Goal: Information Seeking & Learning: Learn about a topic

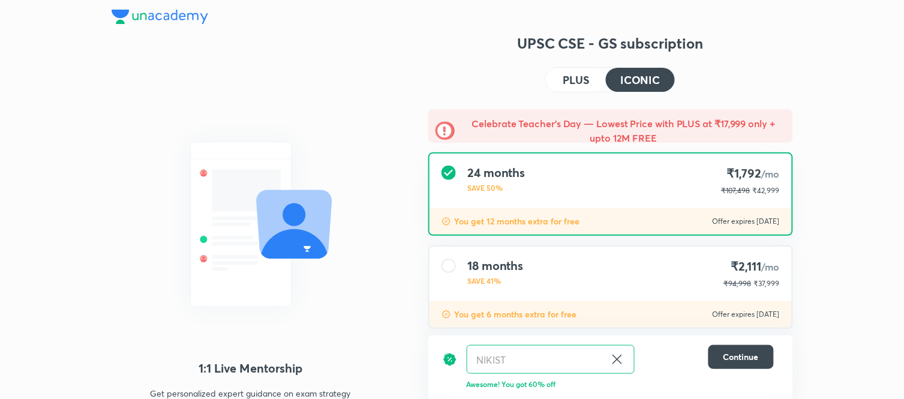
drag, startPoint x: 112, startPoint y: 16, endPoint x: 118, endPoint y: 18, distance: 6.3
click at [112, 19] on img at bounding box center [160, 17] width 97 height 14
click at [146, 15] on img at bounding box center [160, 17] width 97 height 14
click at [146, 14] on img at bounding box center [160, 17] width 97 height 14
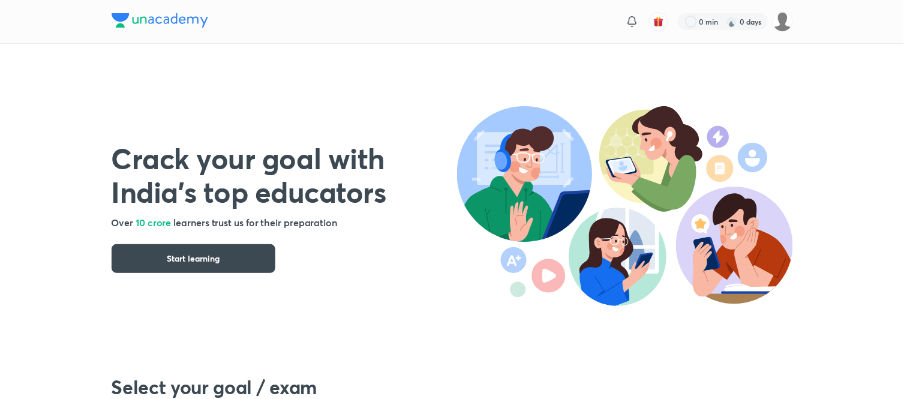
click at [124, 238] on div "Crack your goal with India’s top educators Over 10 crore learners trust us for …" at bounding box center [285, 195] width 346 height 156
click at [124, 242] on div "Crack your goal with India’s top educators Over 10 crore learners trust us for …" at bounding box center [285, 195] width 346 height 156
click at [125, 243] on div "Crack your goal with India’s top educators Over 10 crore learners trust us for …" at bounding box center [285, 195] width 346 height 156
click at [125, 251] on button "Start learning" at bounding box center [194, 258] width 164 height 29
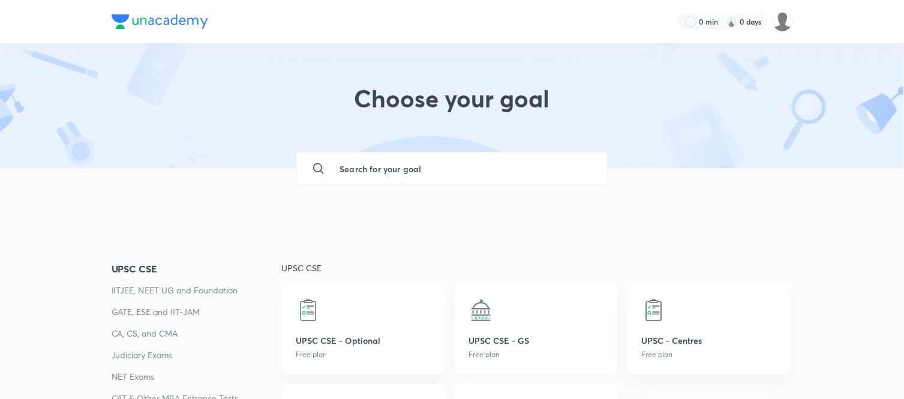
click at [506, 340] on p "UPSC CSE - GS" at bounding box center [536, 340] width 134 height 13
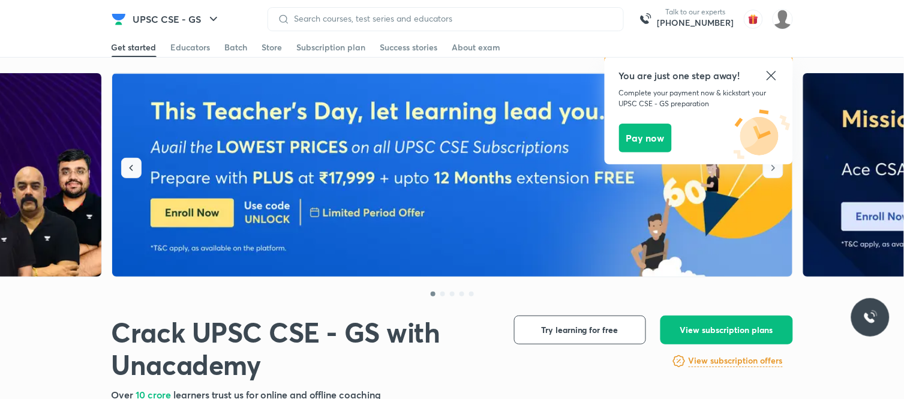
click at [133, 166] on icon "button" at bounding box center [131, 168] width 12 height 12
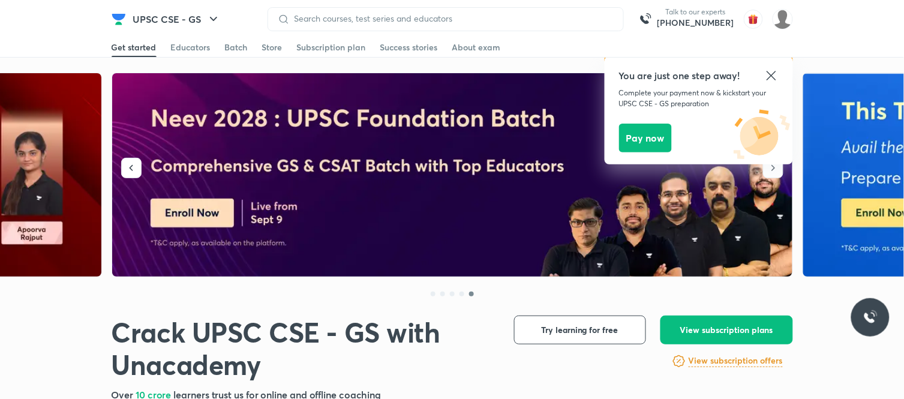
click at [770, 76] on icon at bounding box center [771, 75] width 9 height 9
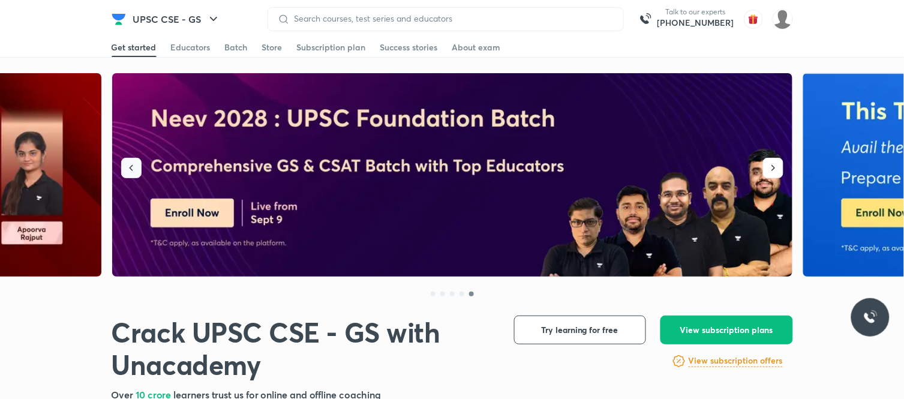
click at [128, 166] on icon "button" at bounding box center [131, 168] width 12 height 12
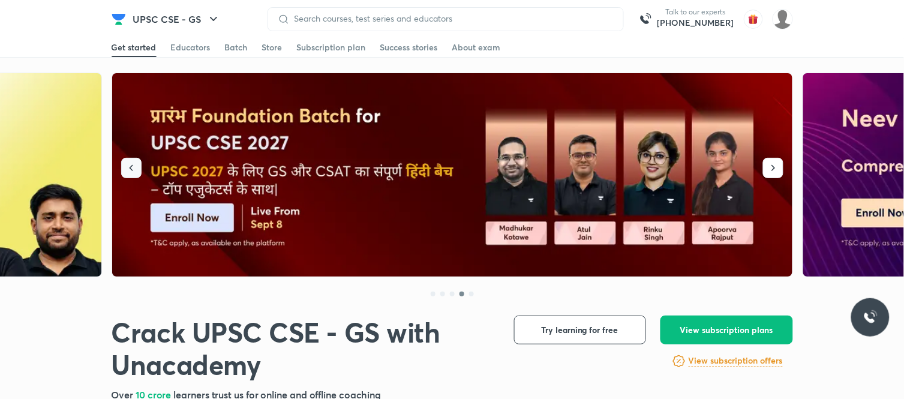
click at [136, 171] on icon "button" at bounding box center [131, 168] width 12 height 12
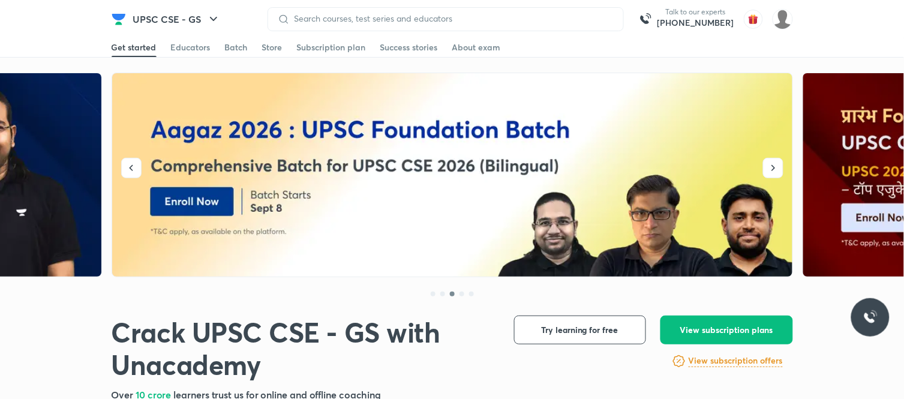
click at [198, 0] on div at bounding box center [452, 0] width 904 height 1
click at [200, 26] on button "UPSC CSE - GS" at bounding box center [177, 19] width 102 height 24
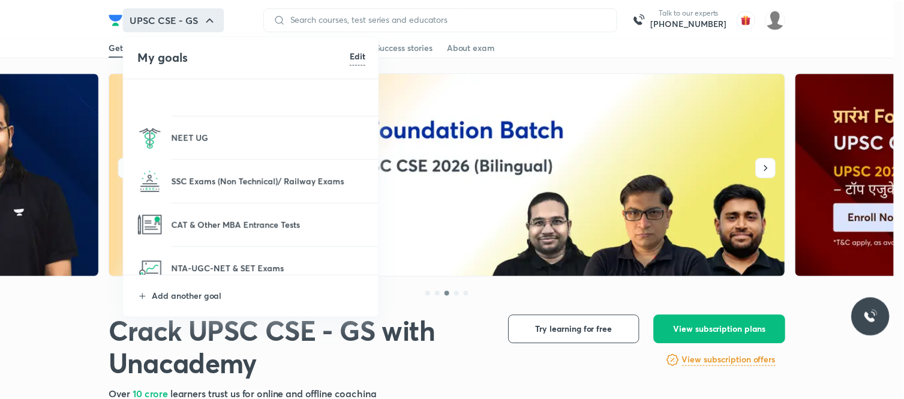
scroll to position [133, 0]
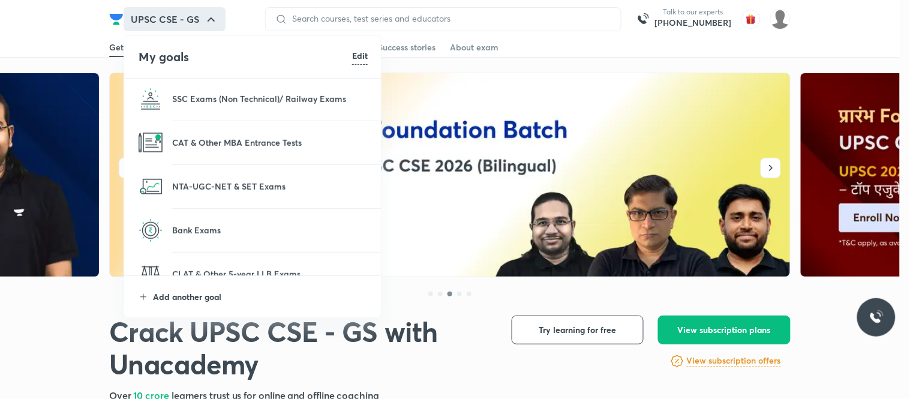
click at [171, 302] on p "Add another goal" at bounding box center [260, 296] width 215 height 13
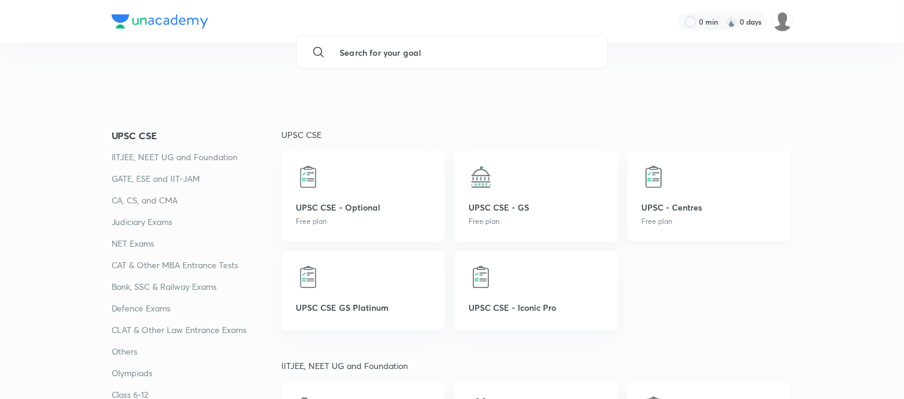
click at [678, 182] on div at bounding box center [709, 177] width 134 height 24
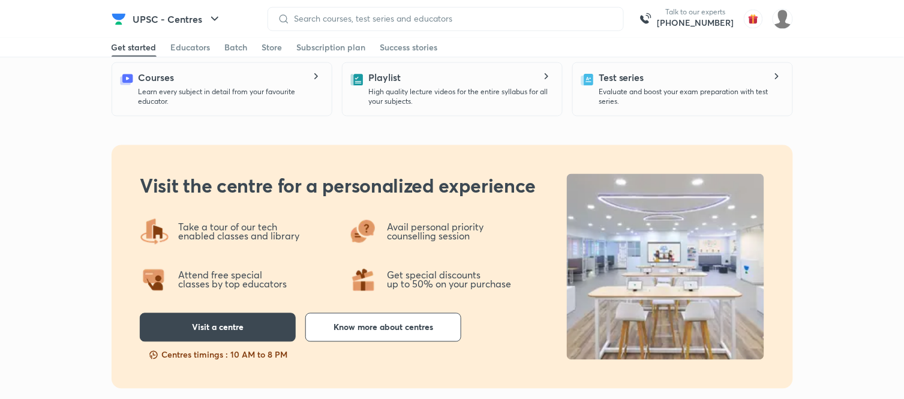
scroll to position [466, 0]
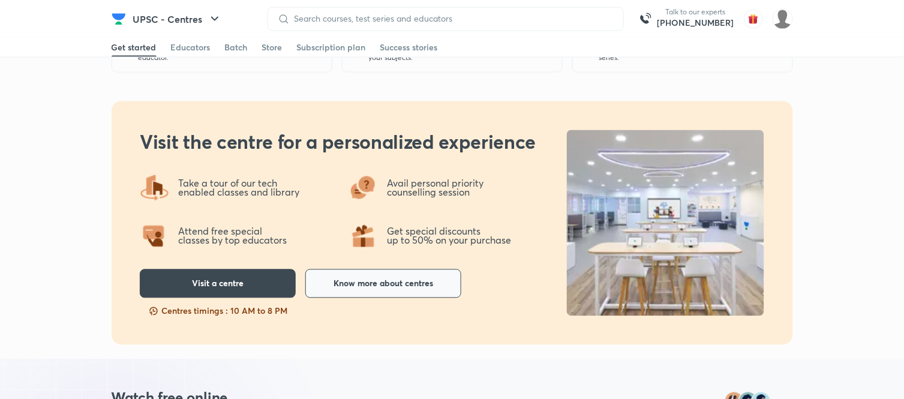
click at [364, 294] on button "Know more about centres" at bounding box center [383, 283] width 156 height 29
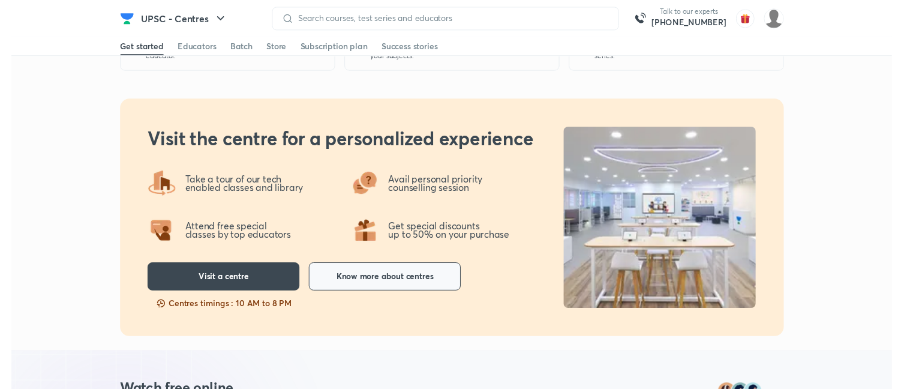
scroll to position [0, 0]
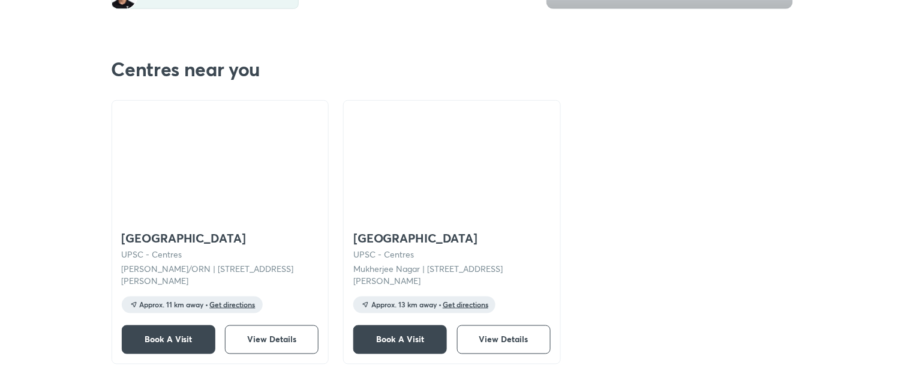
scroll to position [333, 0]
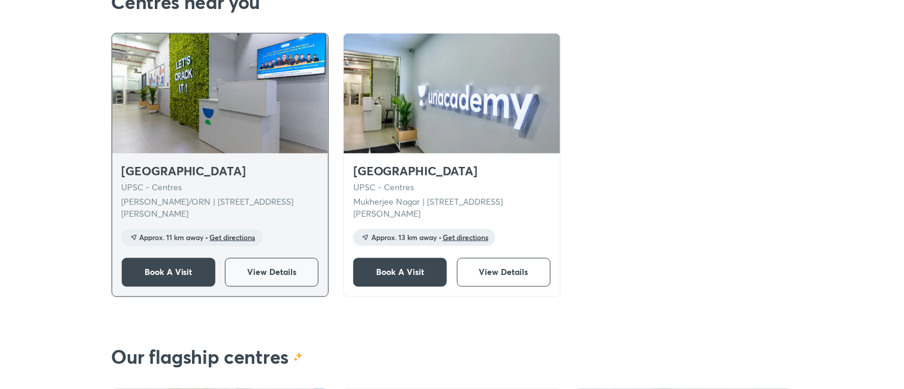
click at [292, 271] on span "View Details" at bounding box center [271, 272] width 49 height 12
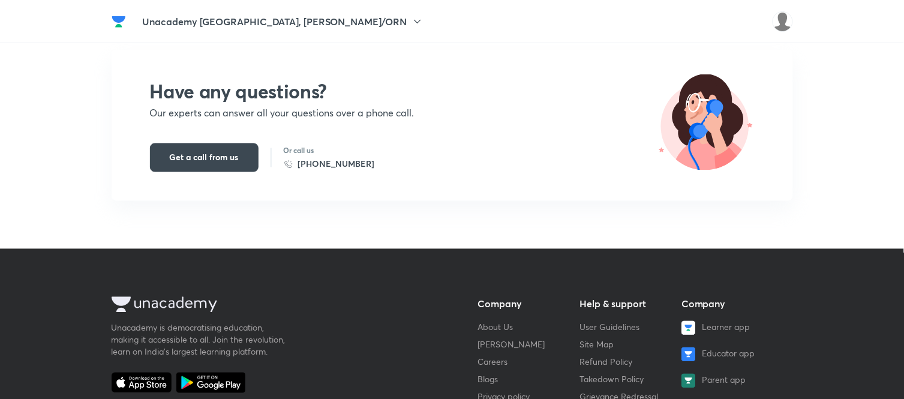
scroll to position [2800, 0]
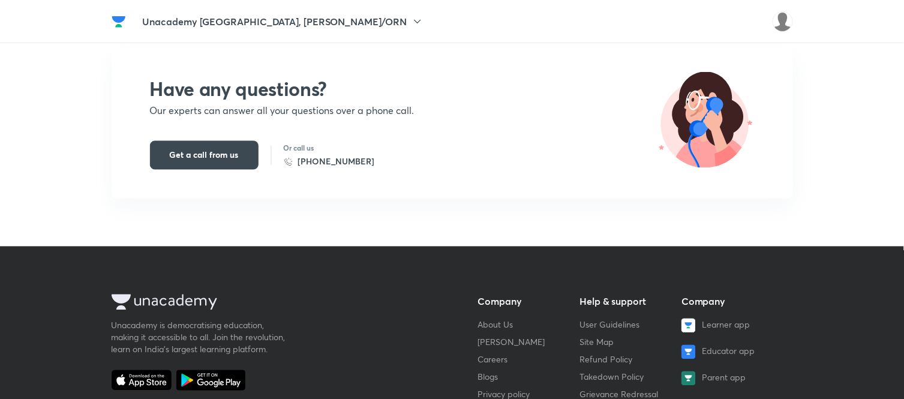
click at [117, 19] on img at bounding box center [119, 21] width 14 height 14
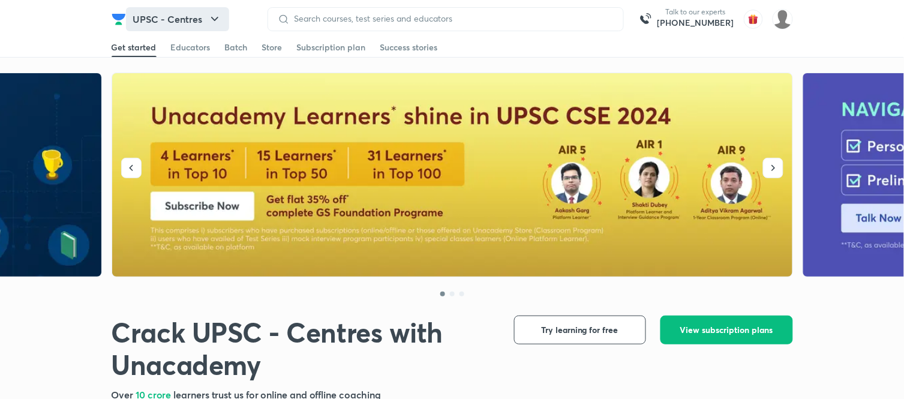
click at [176, 21] on button "UPSC - Centres" at bounding box center [177, 19] width 103 height 24
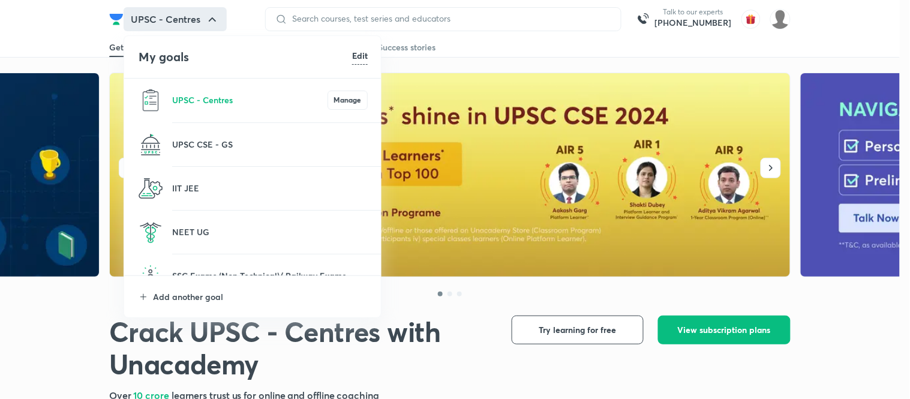
click at [571, 47] on div at bounding box center [455, 199] width 910 height 399
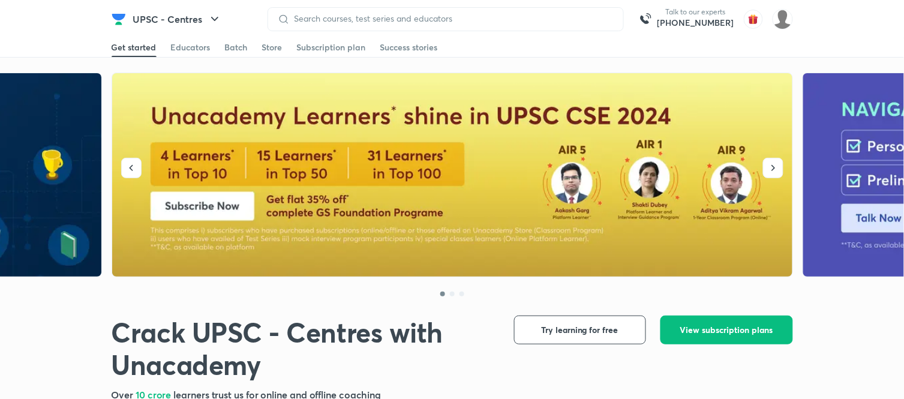
click at [579, 32] on div "UPSC - Centres Talk to our experts +91-8585858585" at bounding box center [453, 19] width 682 height 38
click at [578, 31] on div at bounding box center [446, 19] width 356 height 24
click at [216, 12] on icon "button" at bounding box center [215, 19] width 14 height 14
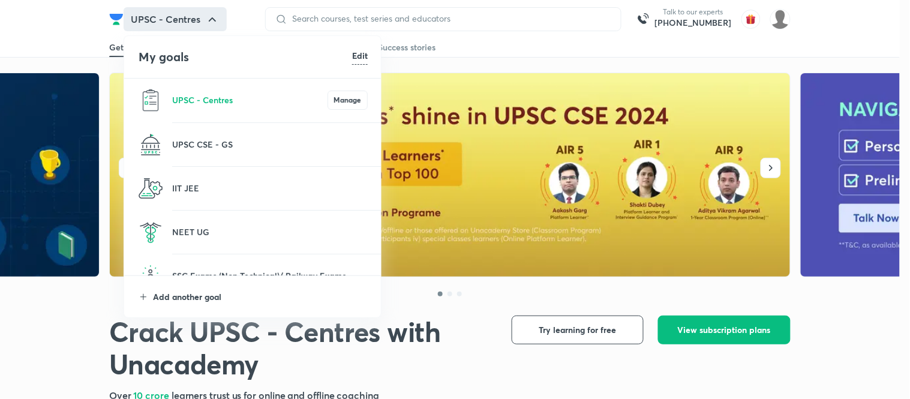
click at [170, 302] on p "Add another goal" at bounding box center [260, 296] width 215 height 13
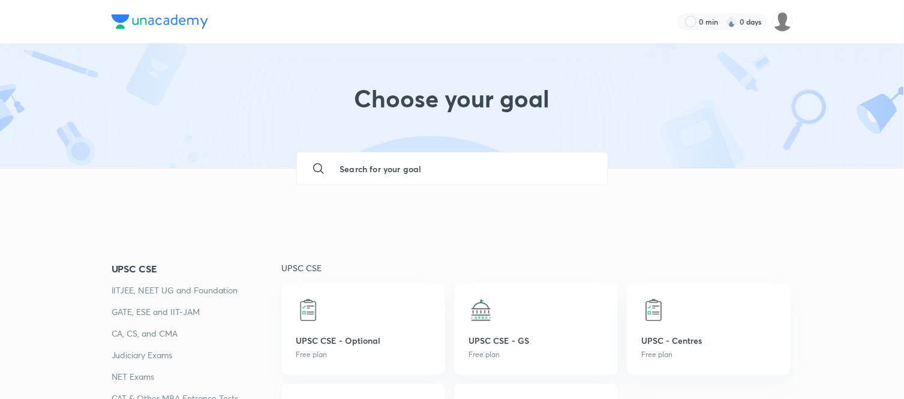
click at [427, 181] on input "text" at bounding box center [465, 168] width 268 height 32
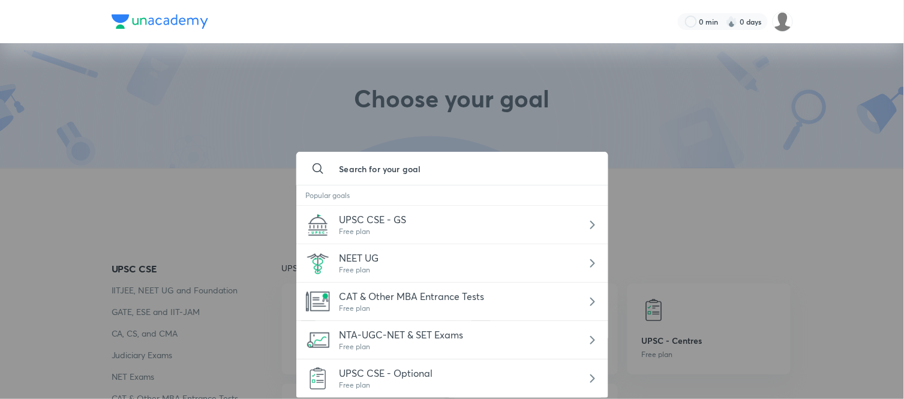
click at [763, 266] on div at bounding box center [452, 199] width 904 height 399
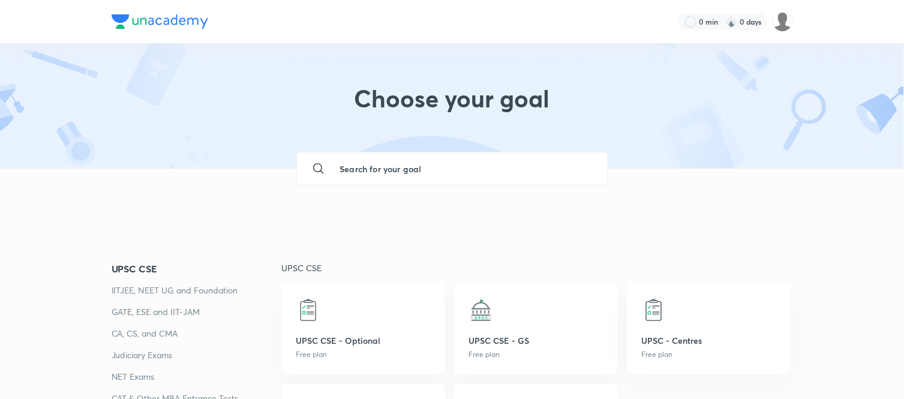
click at [145, 14] on img at bounding box center [160, 21] width 97 height 14
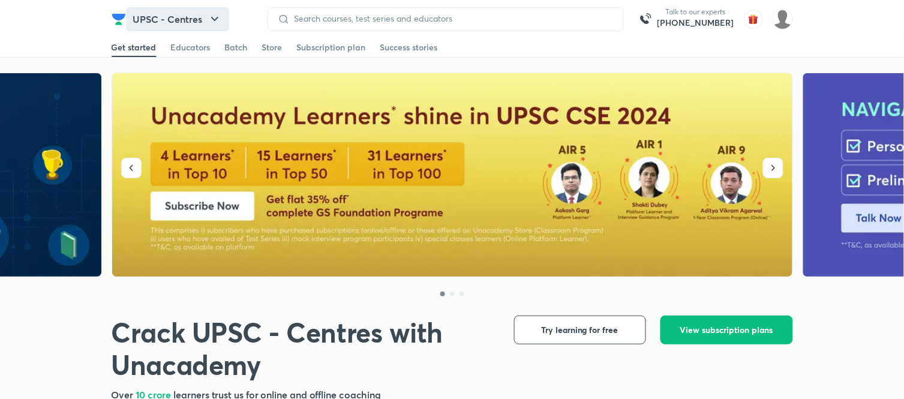
click at [214, 15] on icon "button" at bounding box center [215, 19] width 14 height 14
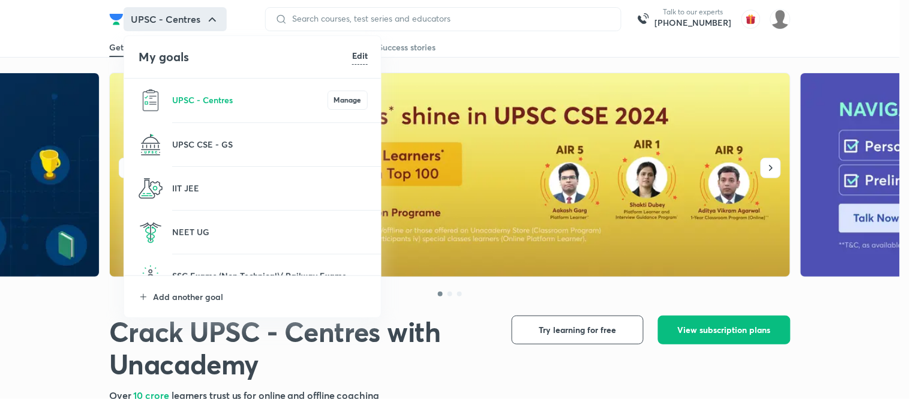
click at [214, 15] on div at bounding box center [455, 199] width 910 height 399
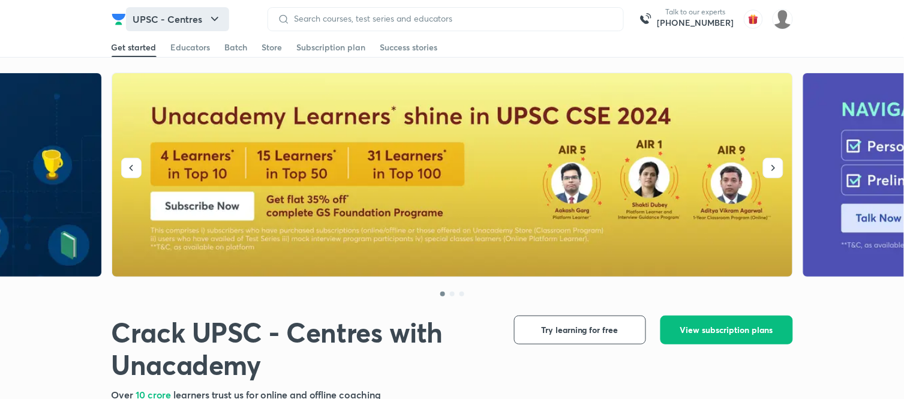
click at [195, 26] on button "UPSC - Centres" at bounding box center [177, 19] width 103 height 24
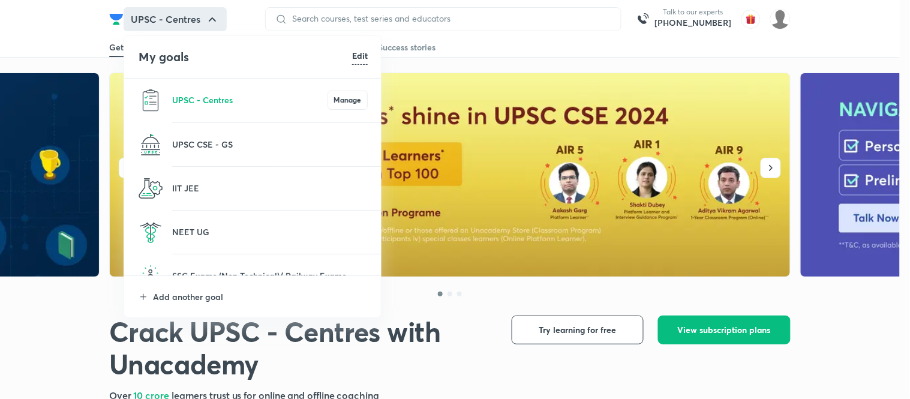
click at [195, 26] on div at bounding box center [455, 199] width 910 height 399
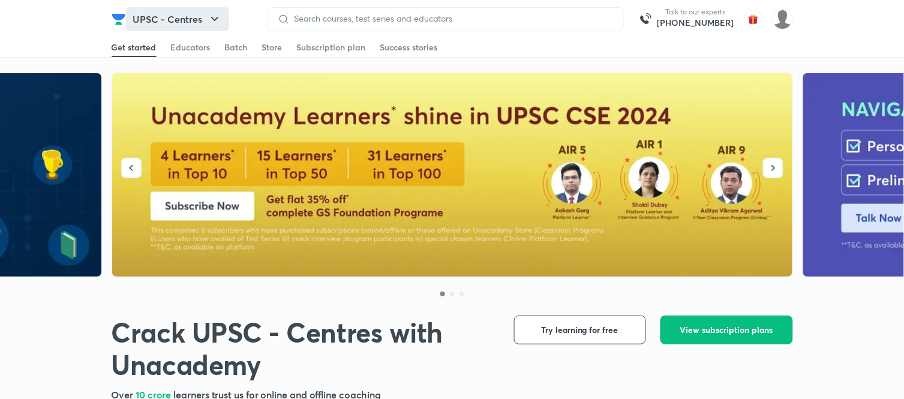
click at [195, 26] on button "UPSC - Centres" at bounding box center [177, 19] width 103 height 24
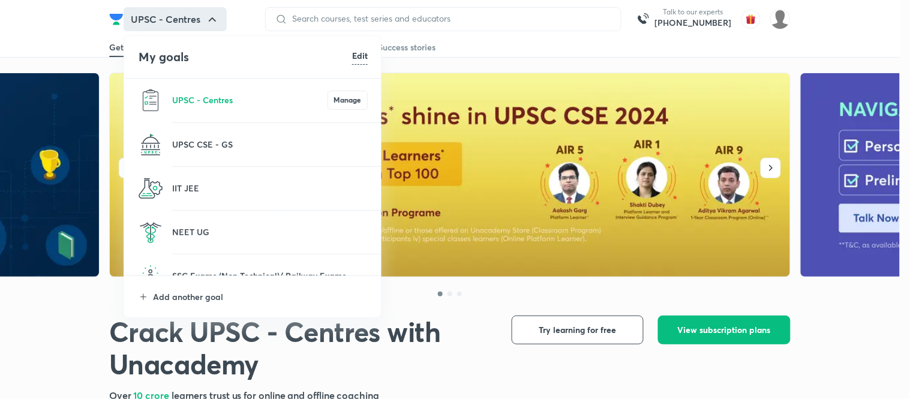
click at [195, 26] on div at bounding box center [455, 199] width 910 height 399
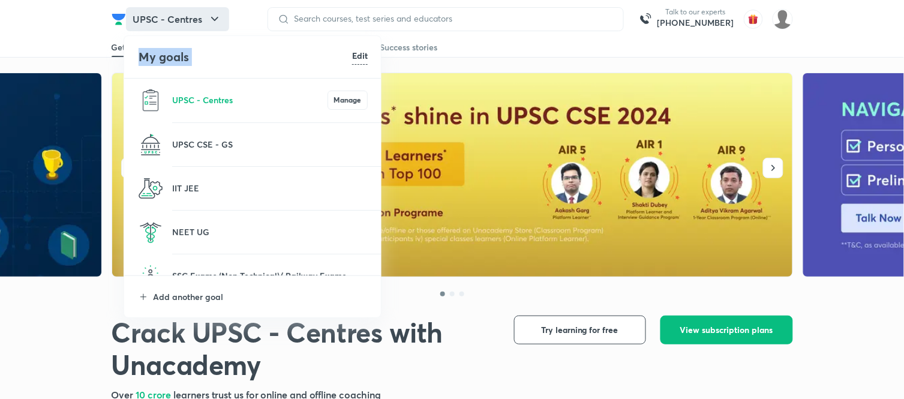
click at [195, 26] on div "My goals Edit UPSC - Centres Manage UPSC CSE - GS IIT JEE NEET UG SSC Exams (No…" at bounding box center [452, 199] width 904 height 399
click at [195, 26] on button "UPSC - Centres" at bounding box center [177, 19] width 103 height 24
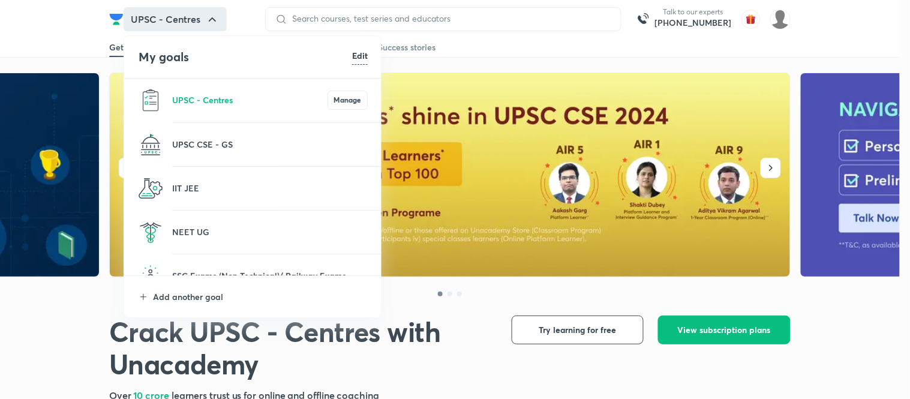
click at [195, 26] on div at bounding box center [455, 199] width 910 height 399
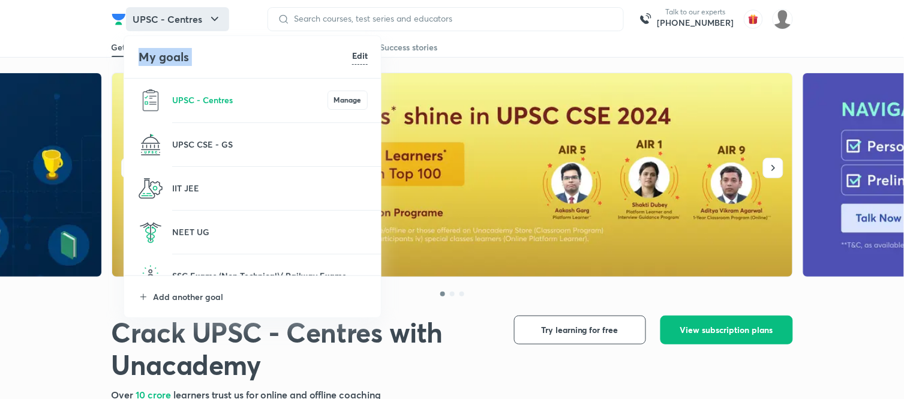
click at [195, 26] on div "My goals Edit UPSC - Centres Manage UPSC CSE - GS IIT JEE NEET UG SSC Exams (No…" at bounding box center [452, 199] width 904 height 399
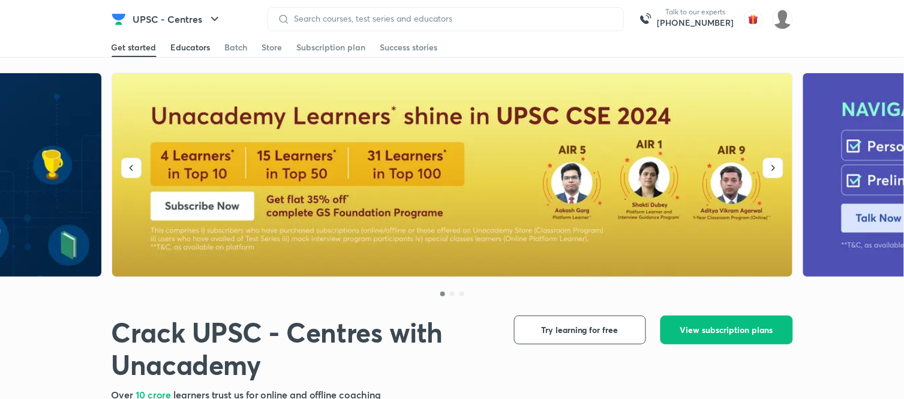
click at [199, 41] on div "Educators" at bounding box center [191, 47] width 40 height 12
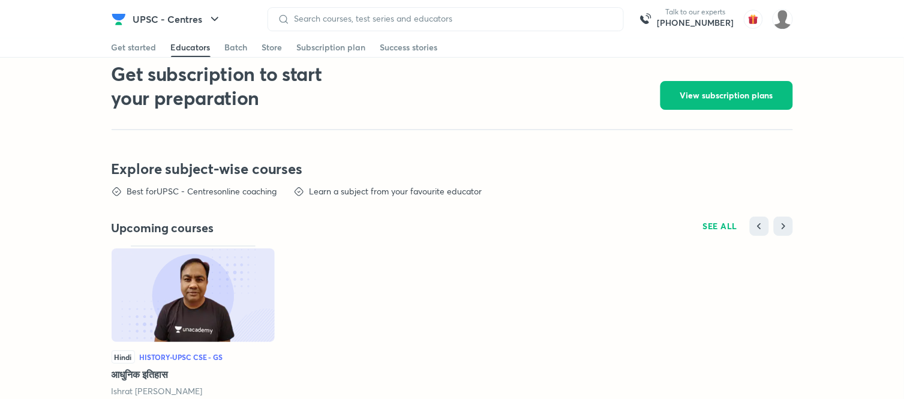
scroll to position [2258, 0]
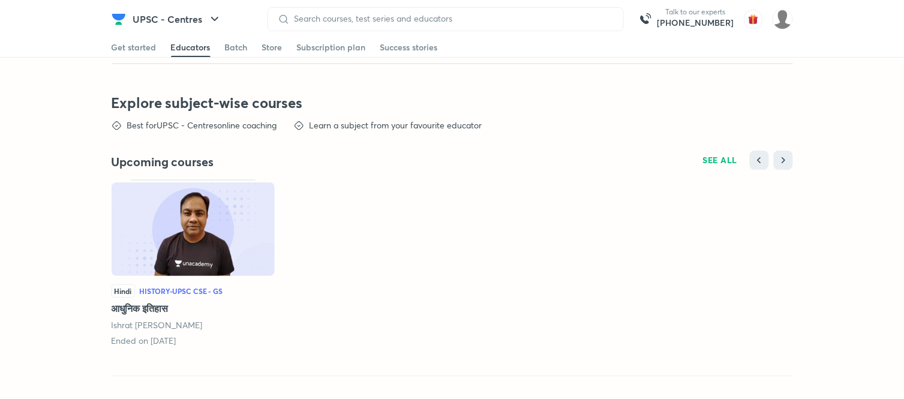
click at [230, 254] on img at bounding box center [193, 229] width 163 height 94
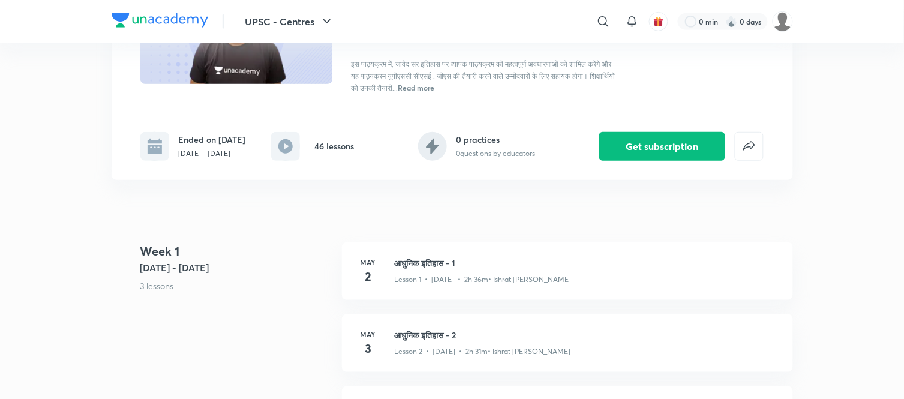
scroll to position [200, 0]
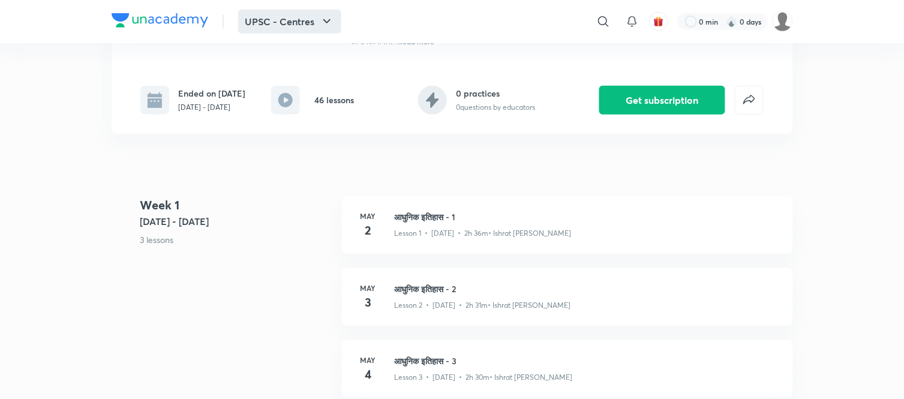
click at [293, 20] on button "UPSC - Centres" at bounding box center [289, 22] width 103 height 24
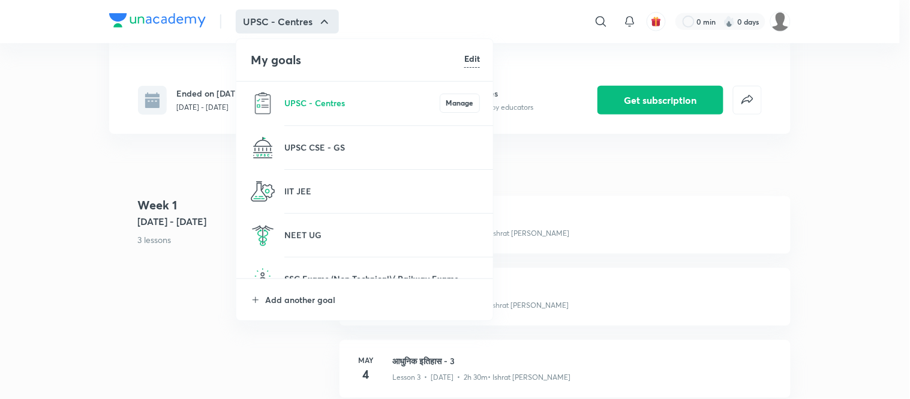
click at [52, 97] on div at bounding box center [455, 199] width 910 height 399
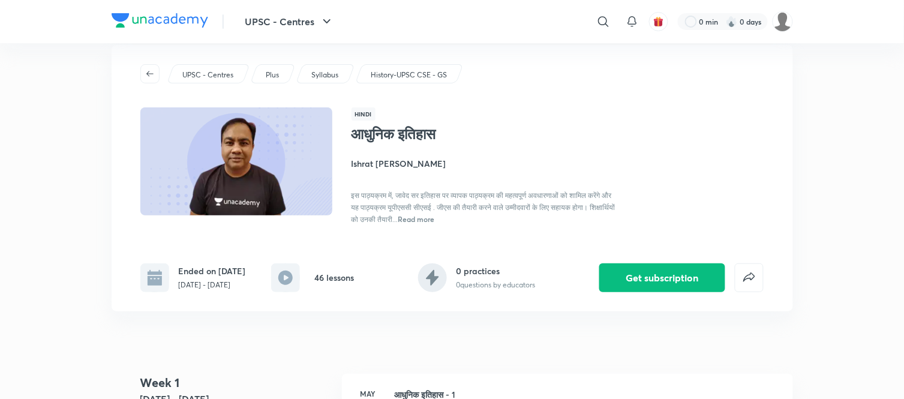
scroll to position [0, 0]
